Goal: Transaction & Acquisition: Purchase product/service

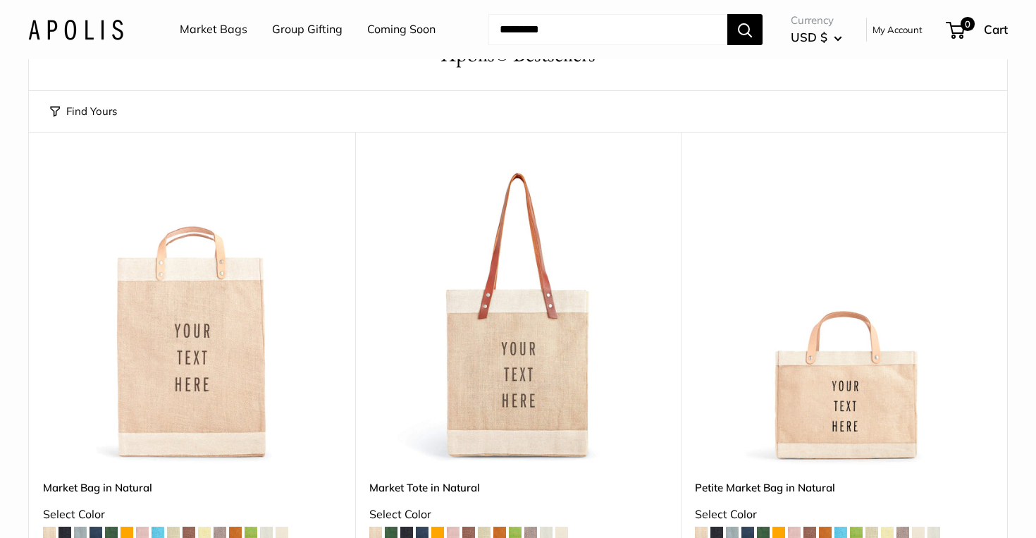
scroll to position [94, 0]
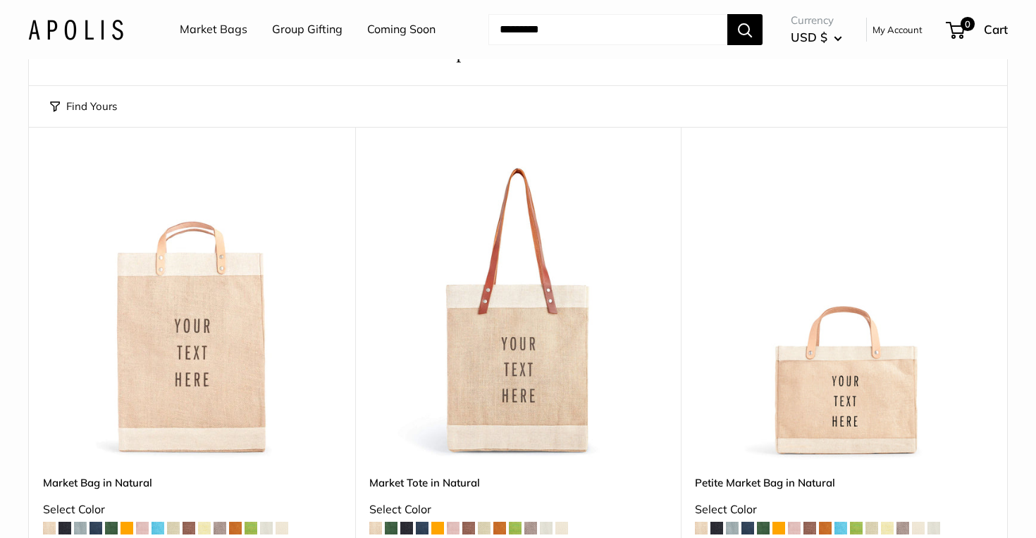
click at [0, 0] on img at bounding box center [0, 0] width 0 height 0
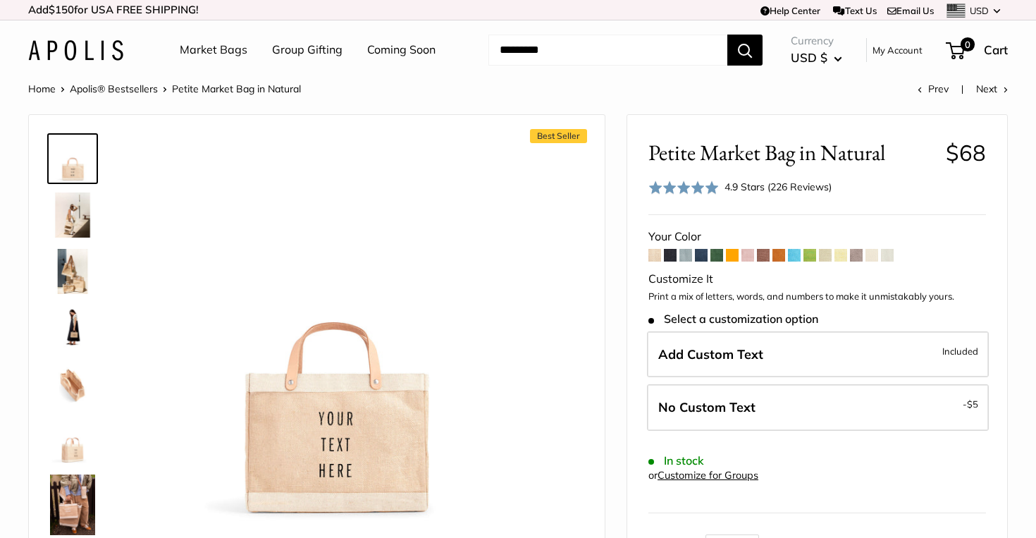
click at [672, 256] on span at bounding box center [670, 255] width 13 height 13
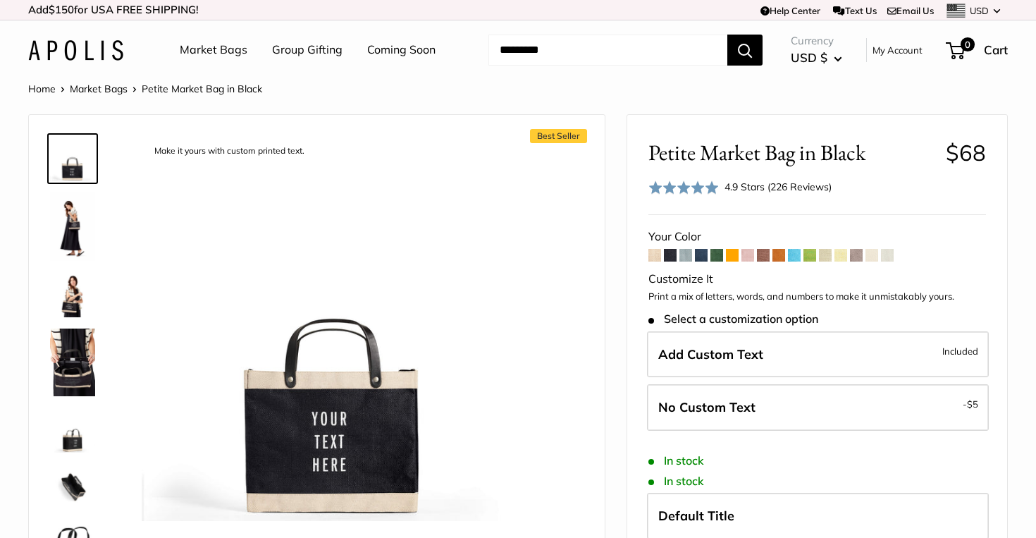
click at [686, 258] on span at bounding box center [686, 255] width 13 height 13
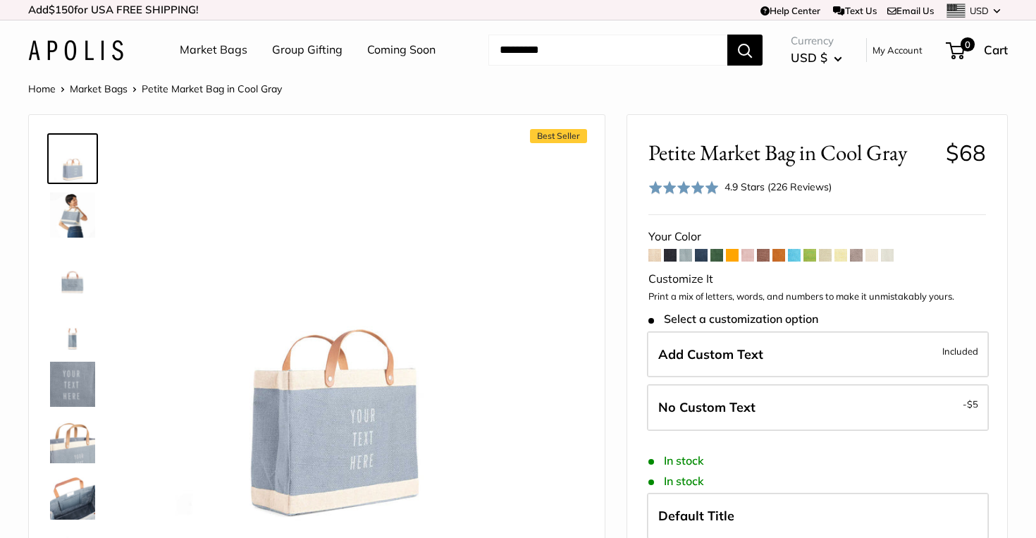
click at [699, 258] on span at bounding box center [701, 255] width 13 height 13
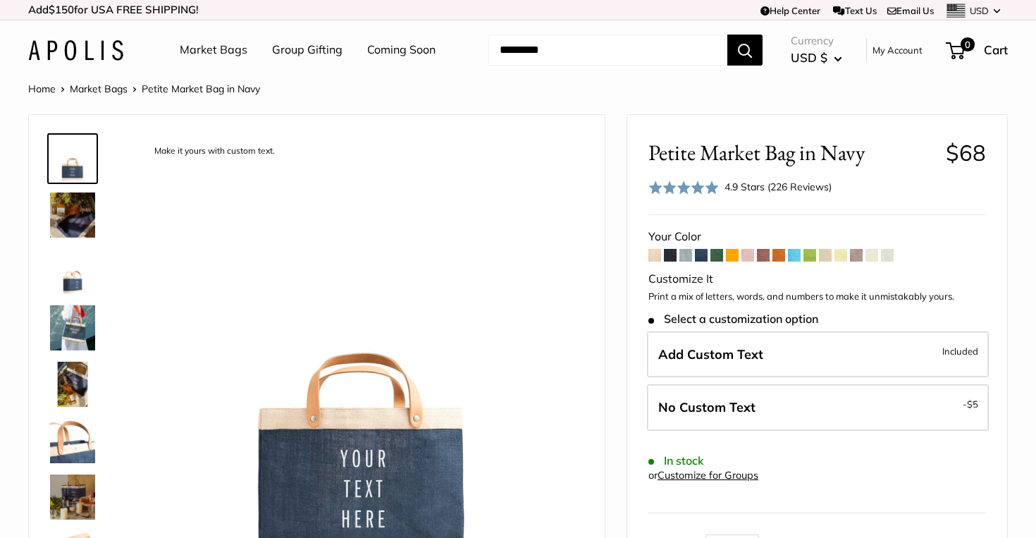
click at [716, 257] on span at bounding box center [717, 255] width 13 height 13
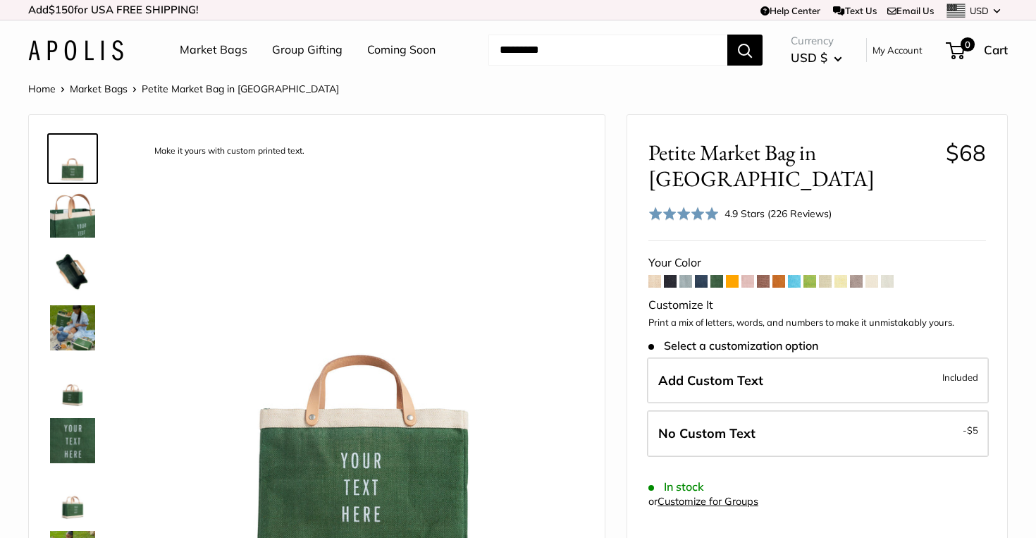
click at [730, 275] on span at bounding box center [732, 281] width 13 height 13
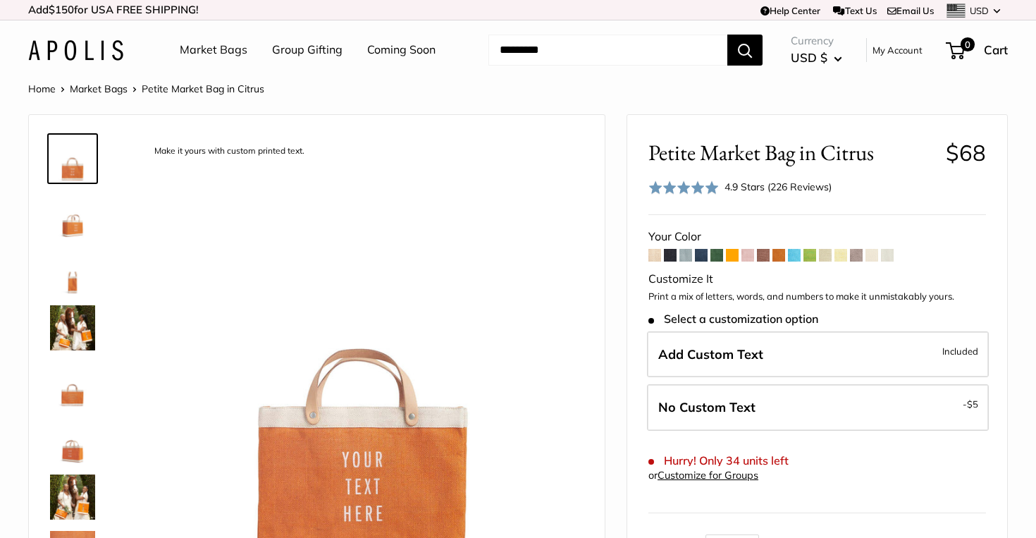
click at [745, 256] on span at bounding box center [748, 255] width 13 height 13
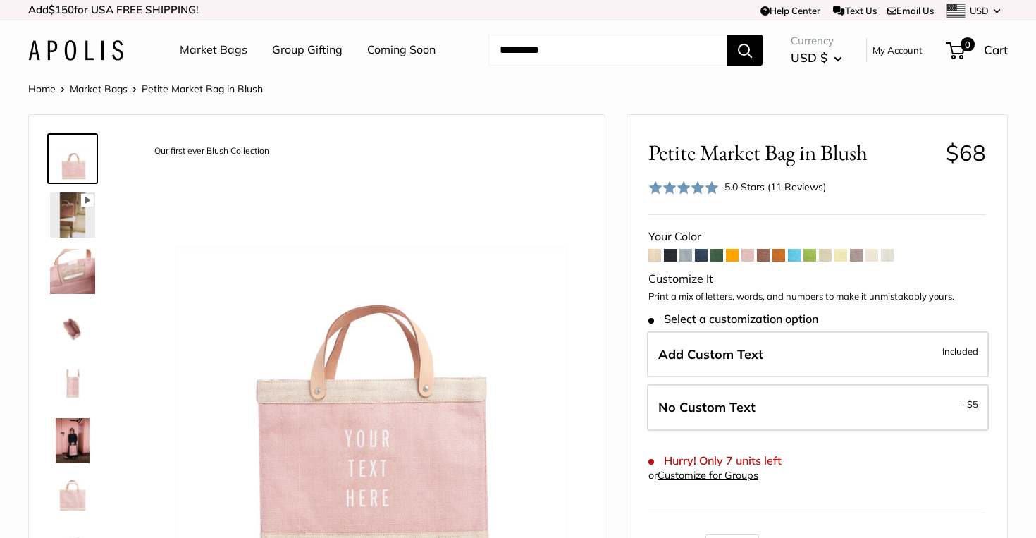
click at [759, 256] on span at bounding box center [763, 255] width 13 height 13
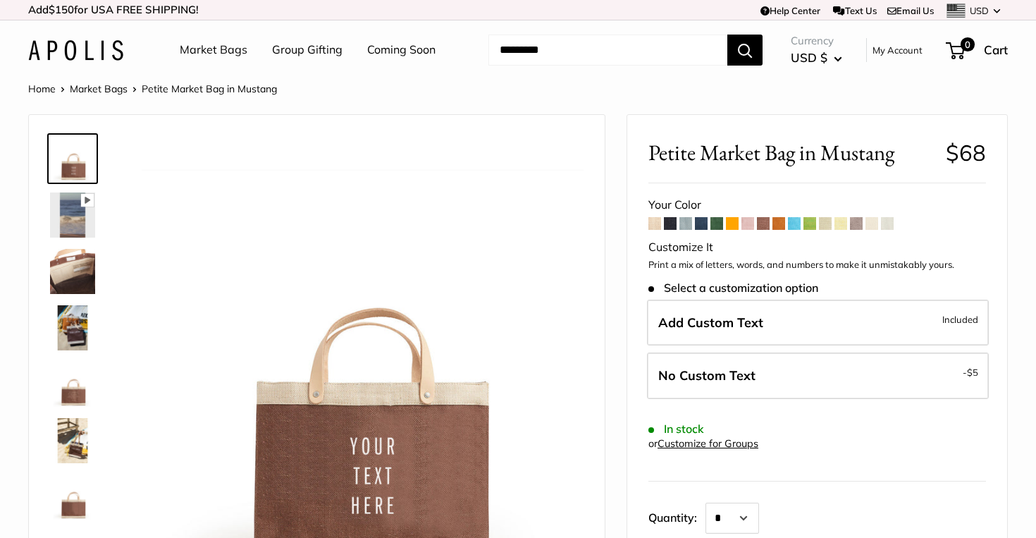
click at [226, 50] on link "Market Bags" at bounding box center [214, 49] width 68 height 21
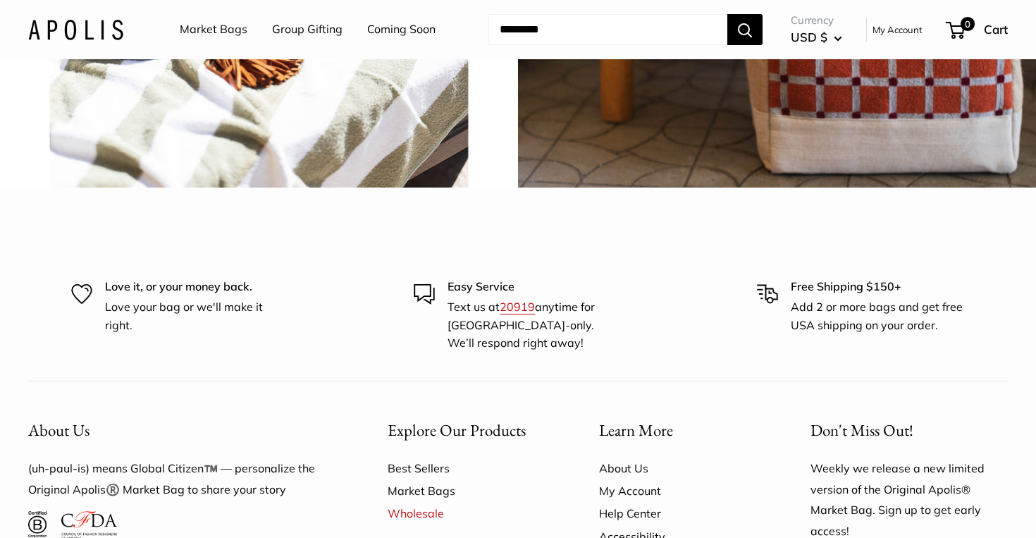
scroll to position [3588, 0]
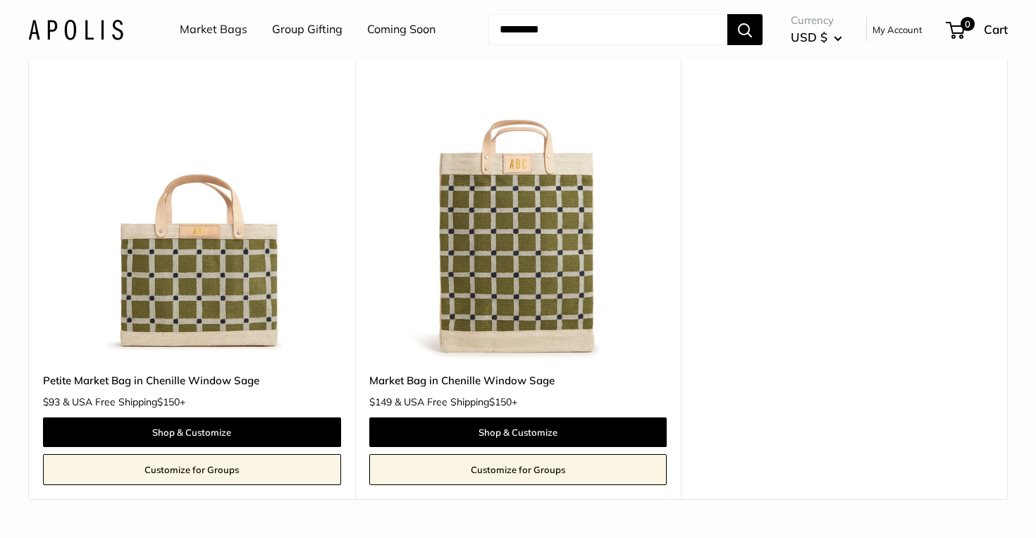
scroll to position [226, 0]
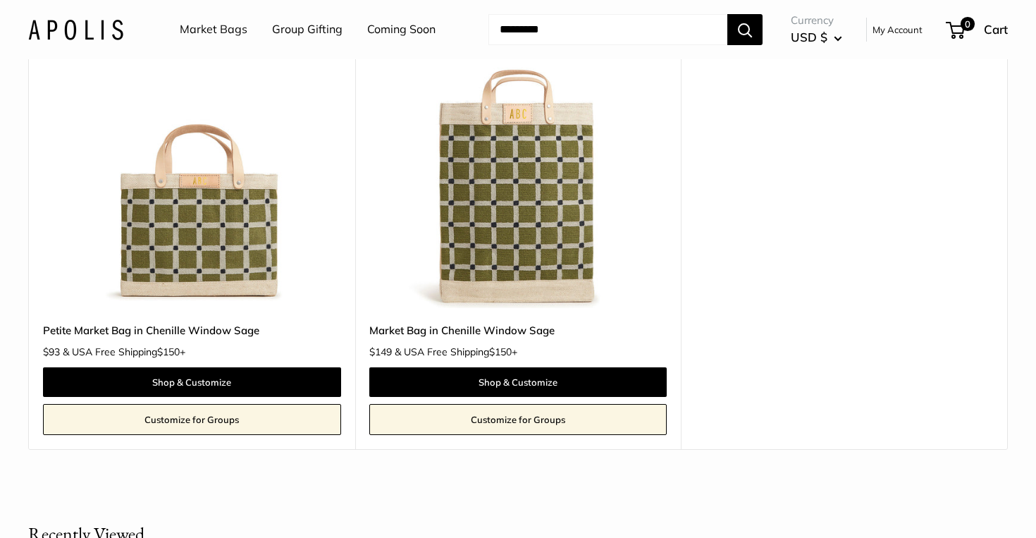
click at [0, 0] on img at bounding box center [0, 0] width 0 height 0
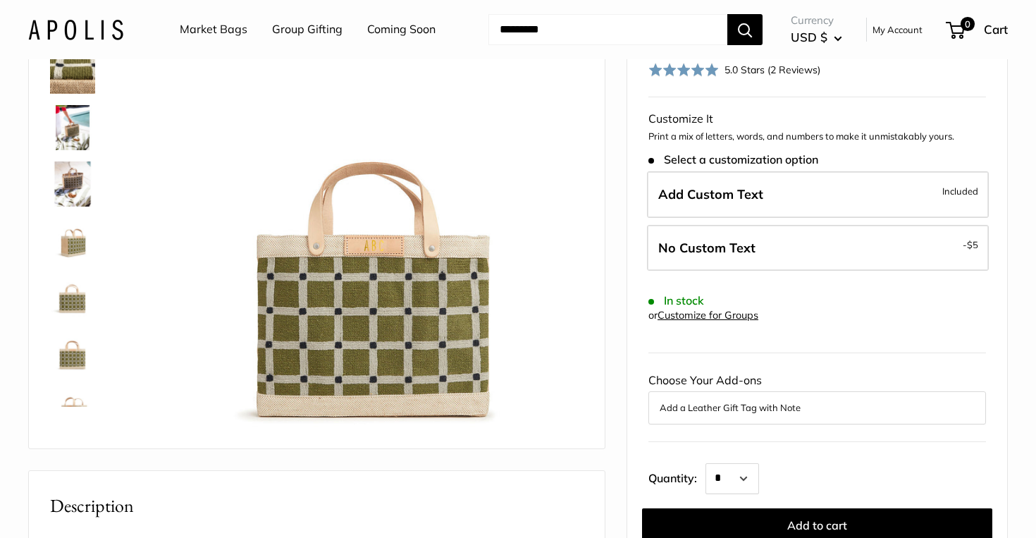
scroll to position [146, 0]
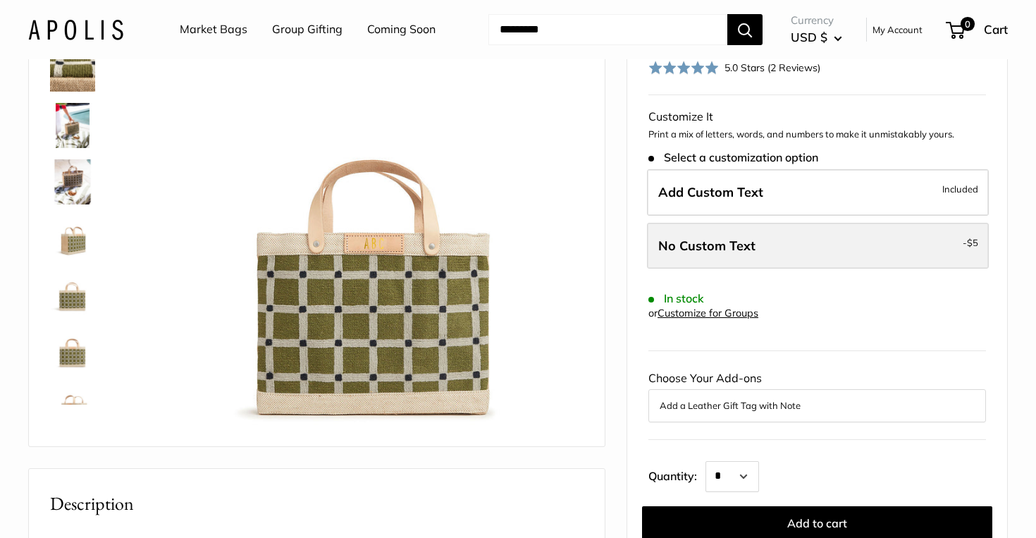
click at [708, 247] on span "No Custom Text" at bounding box center [706, 246] width 97 height 16
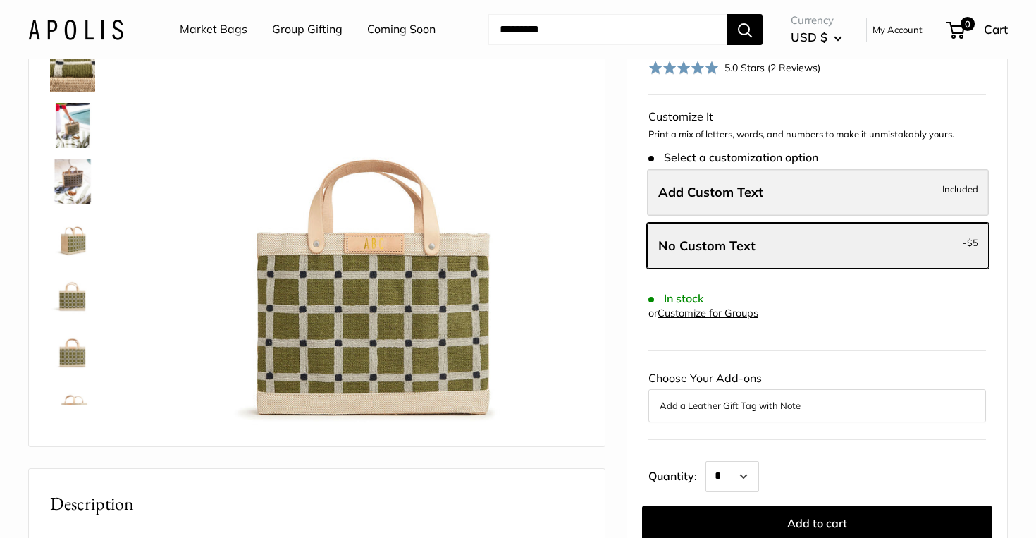
click at [713, 196] on span "Add Custom Text" at bounding box center [710, 192] width 105 height 16
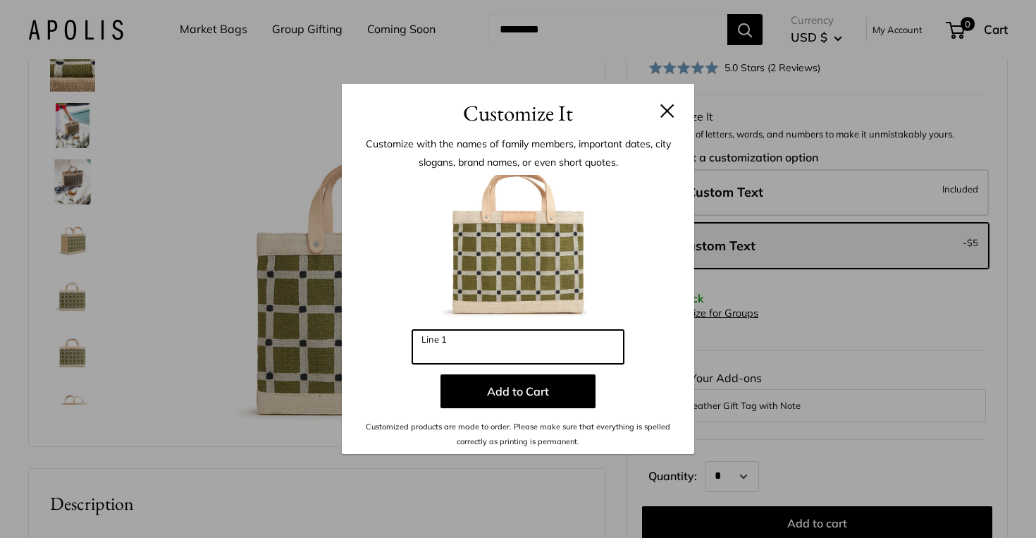
click at [522, 343] on input "Line 1" at bounding box center [517, 347] width 211 height 34
type input "*"
type input "**"
click at [663, 109] on button at bounding box center [668, 111] width 14 height 14
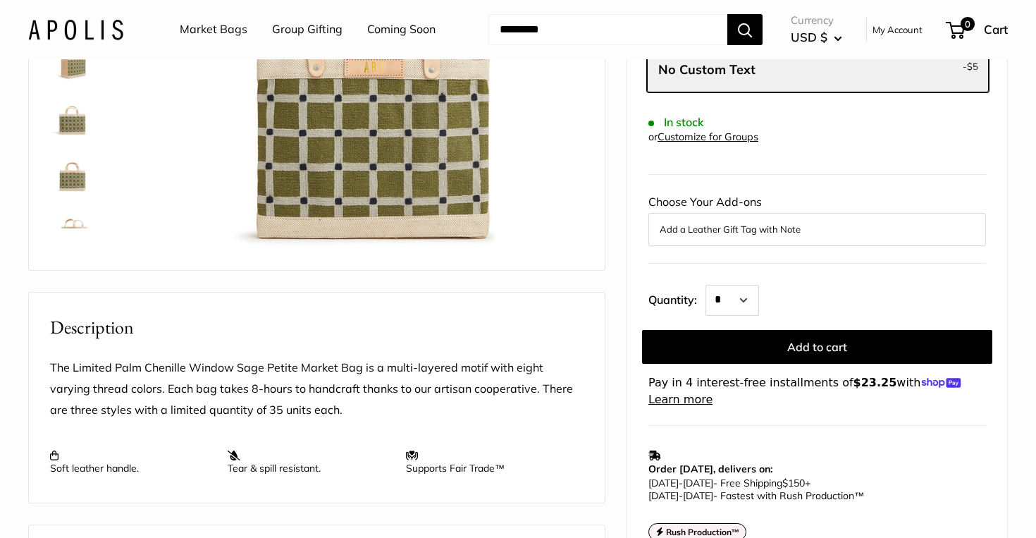
scroll to position [328, 0]
